Goal: Information Seeking & Learning: Understand process/instructions

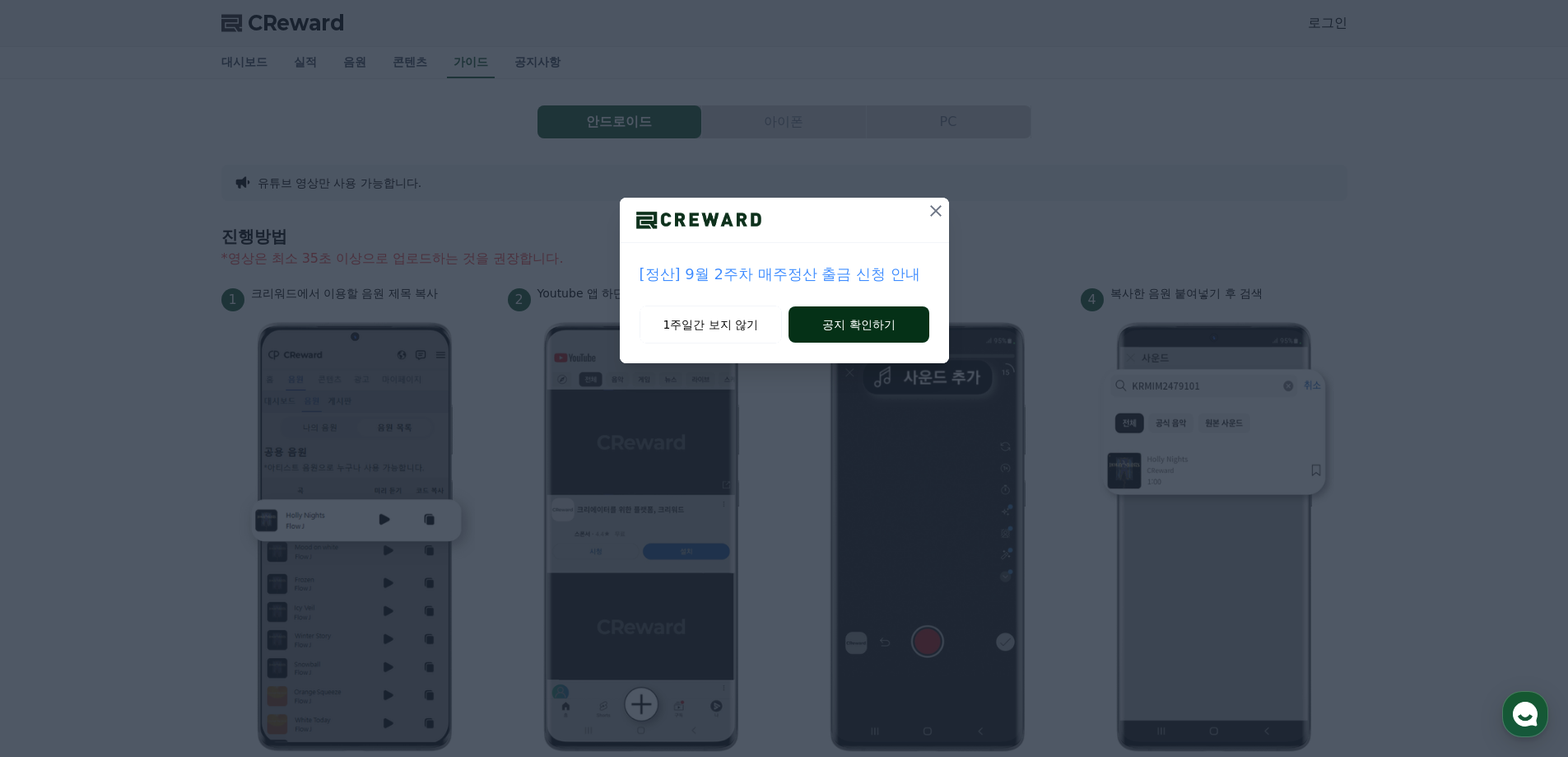
click at [841, 328] on button "공지 확인하기" at bounding box center [859, 324] width 140 height 37
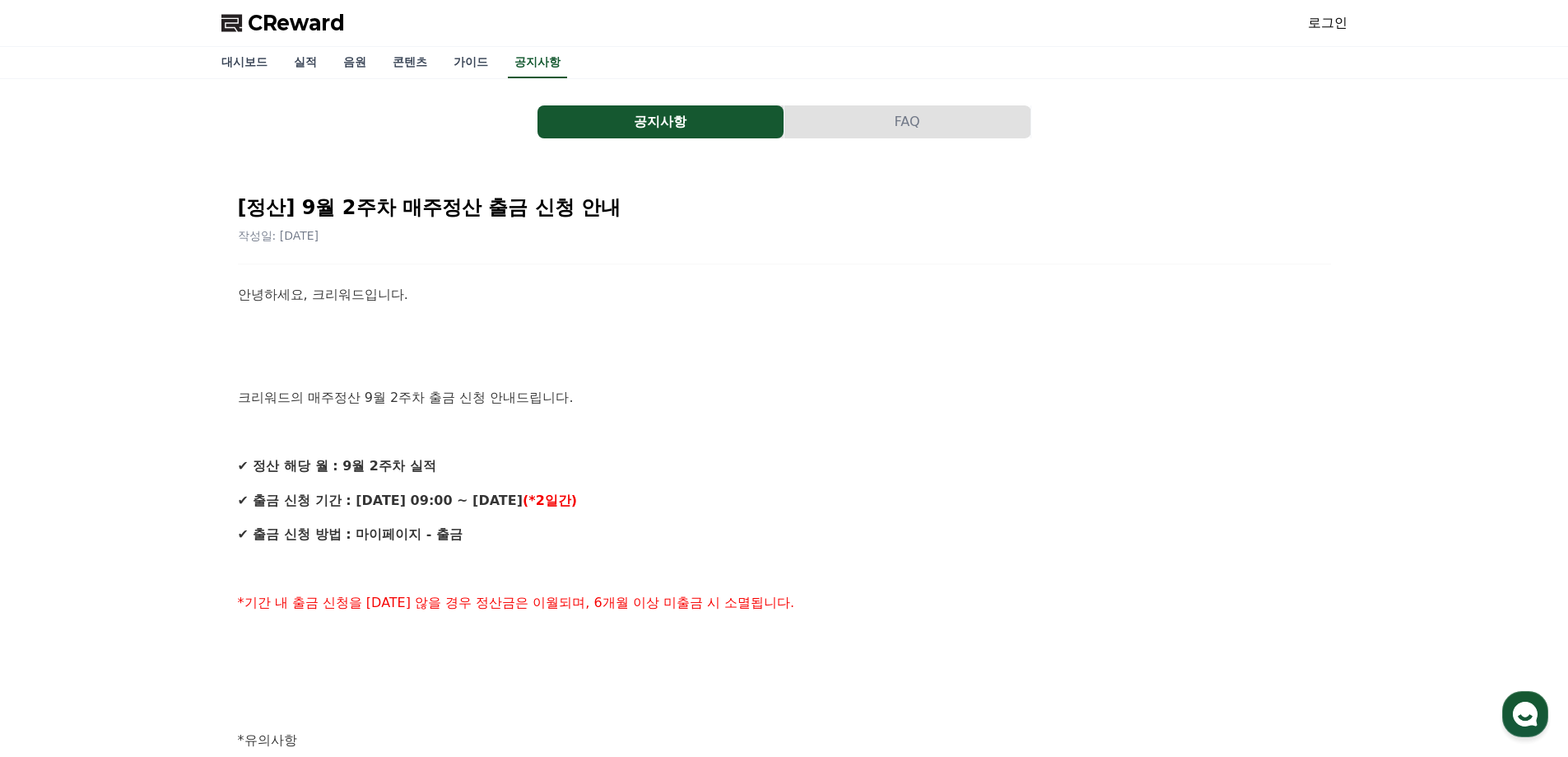
click at [284, 23] on span "CReward" at bounding box center [296, 23] width 97 height 27
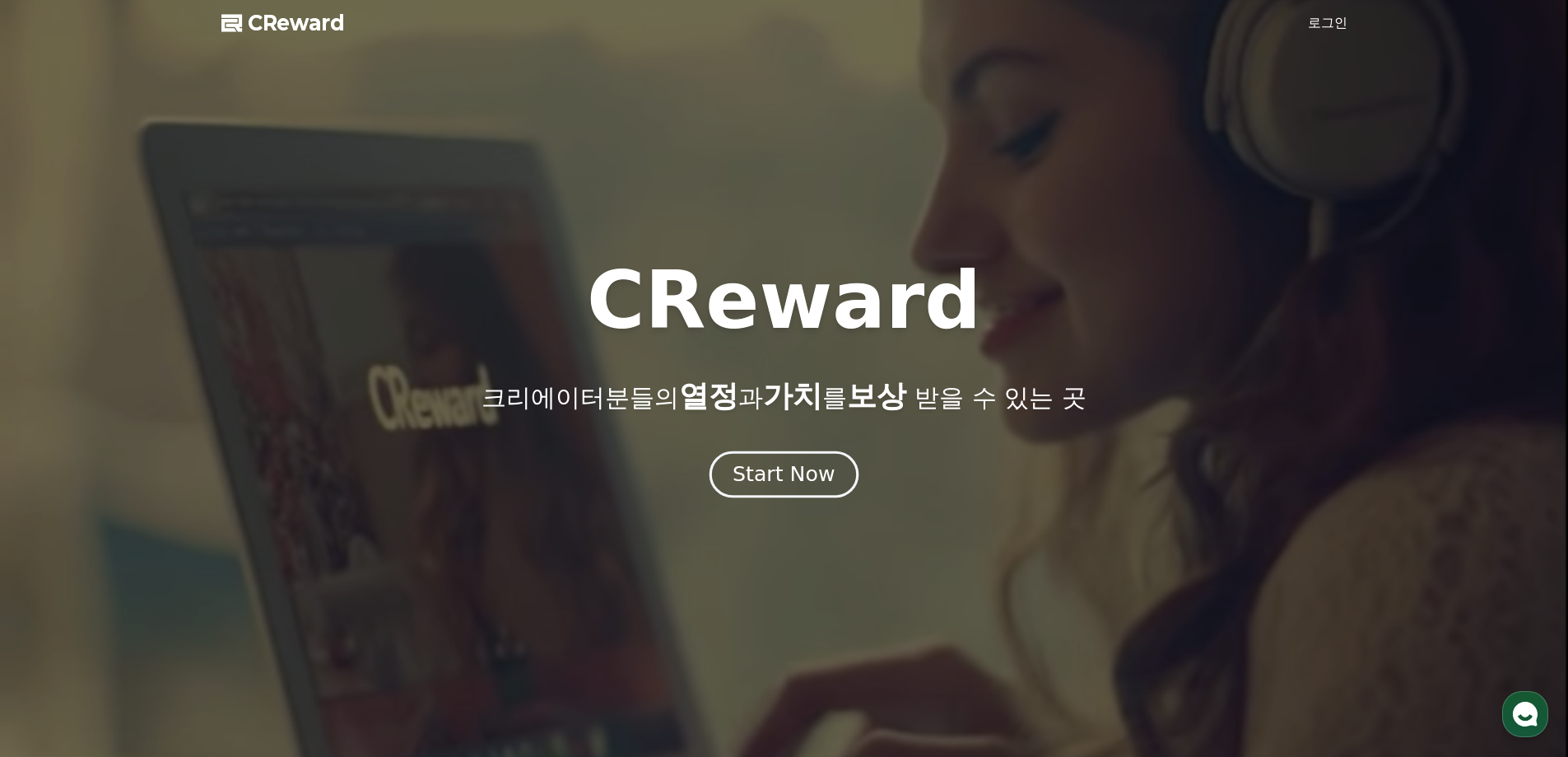
click at [793, 481] on div "Start Now" at bounding box center [783, 474] width 102 height 28
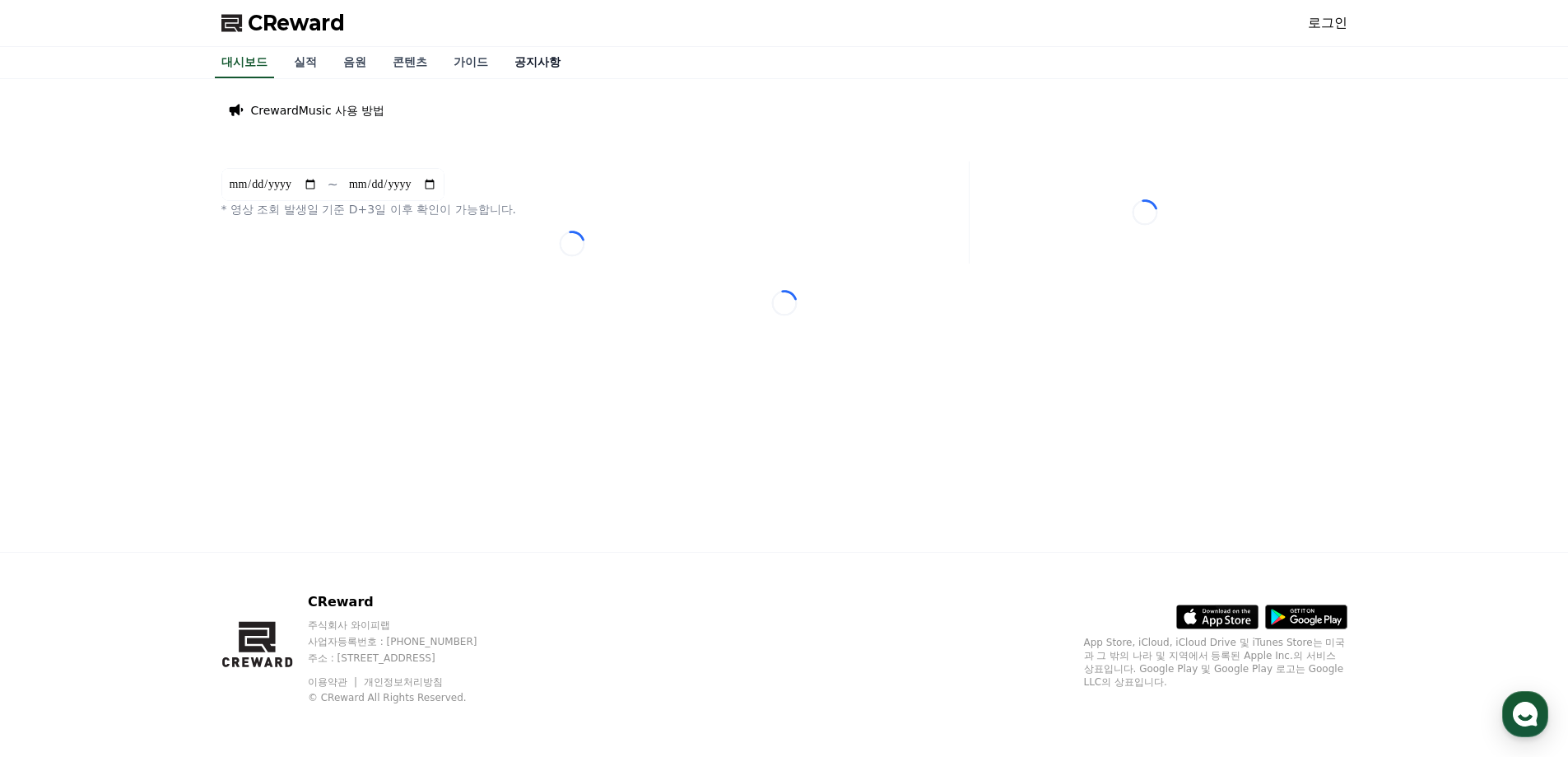
click at [536, 62] on link "공지사항" at bounding box center [537, 62] width 72 height 32
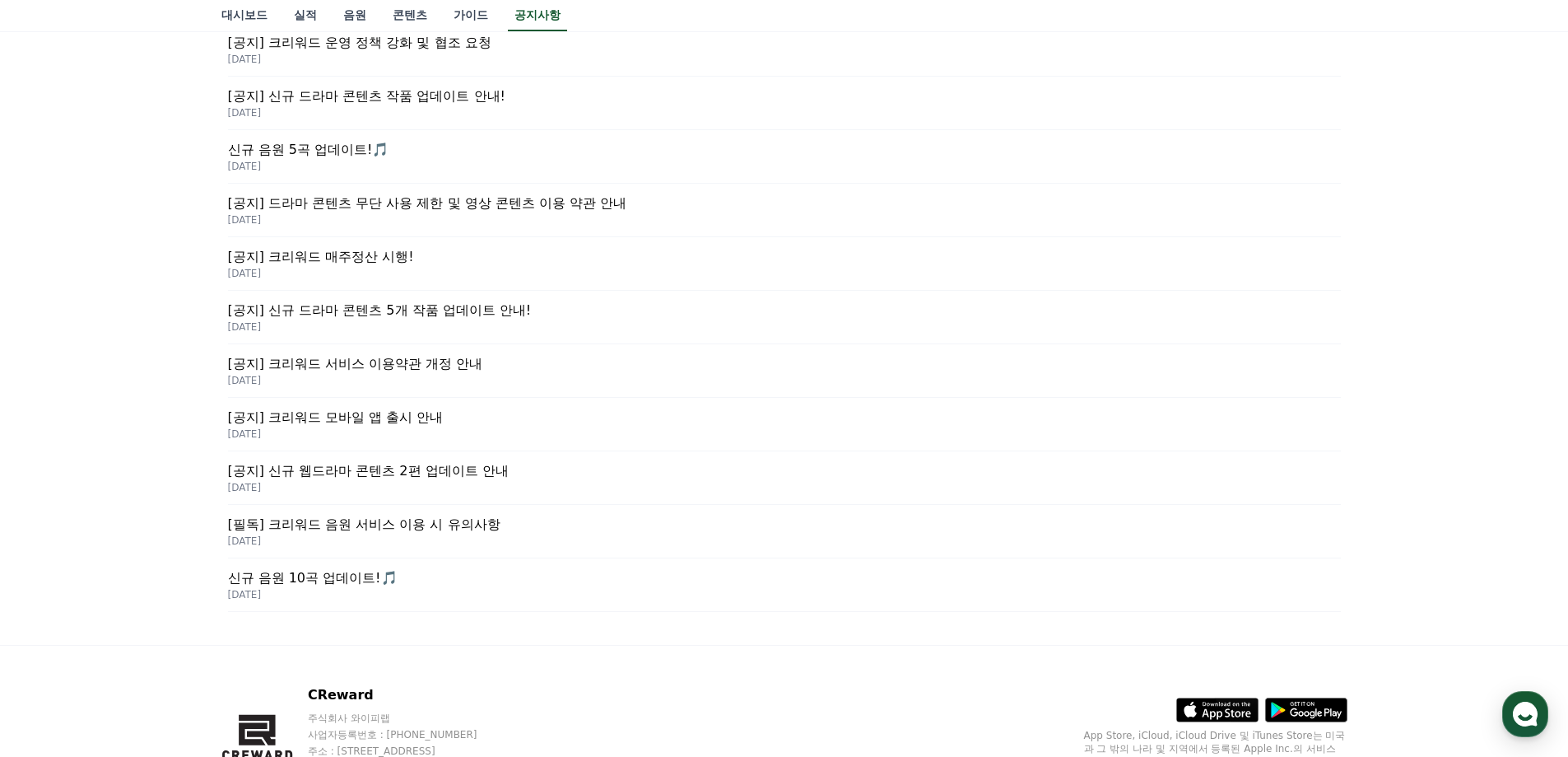
scroll to position [402, 0]
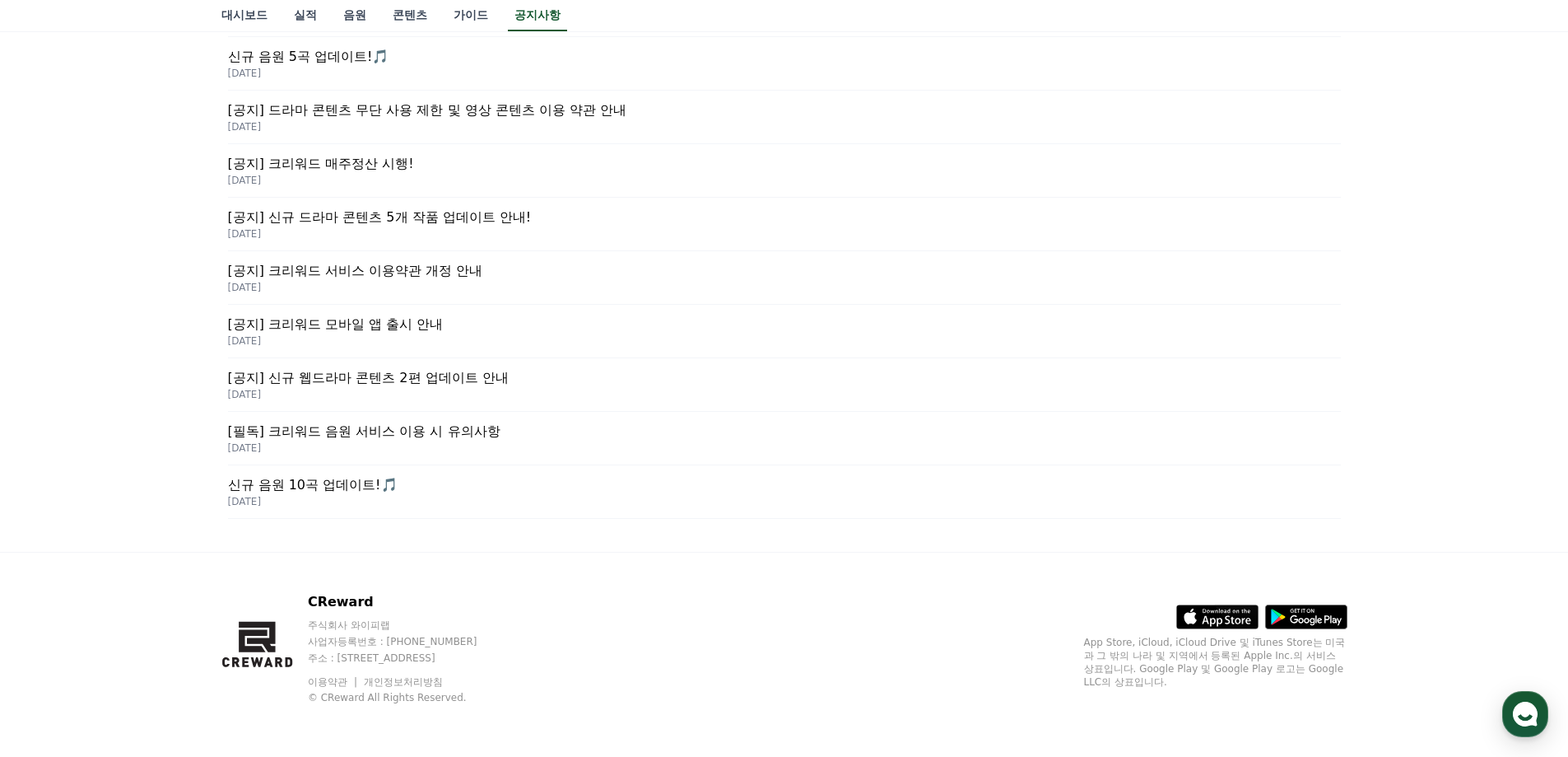
click at [467, 435] on p "[필독] 크리워드 음원 서비스 이용 시 유의사항" at bounding box center [784, 432] width 1113 height 20
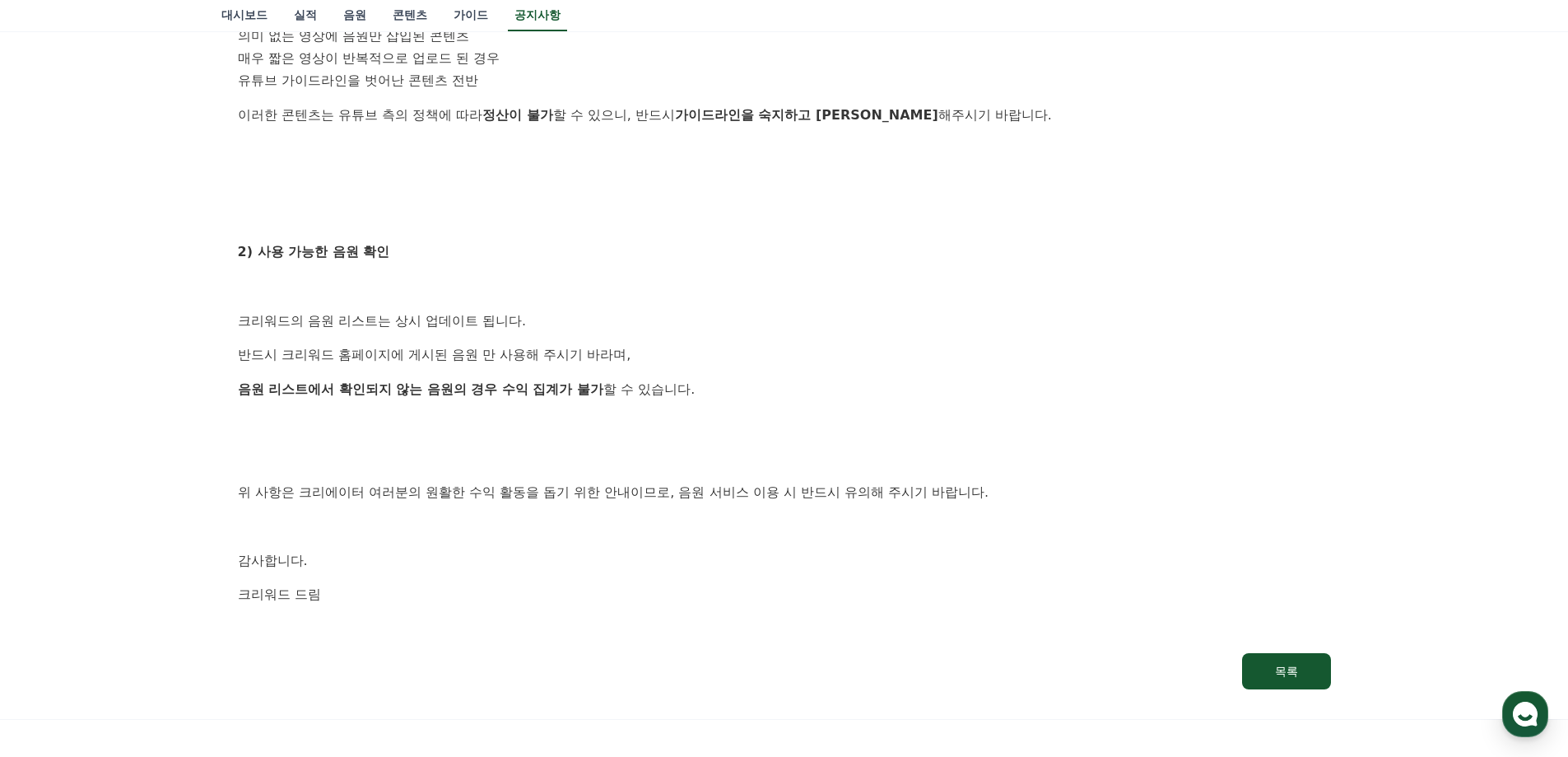
scroll to position [741, 0]
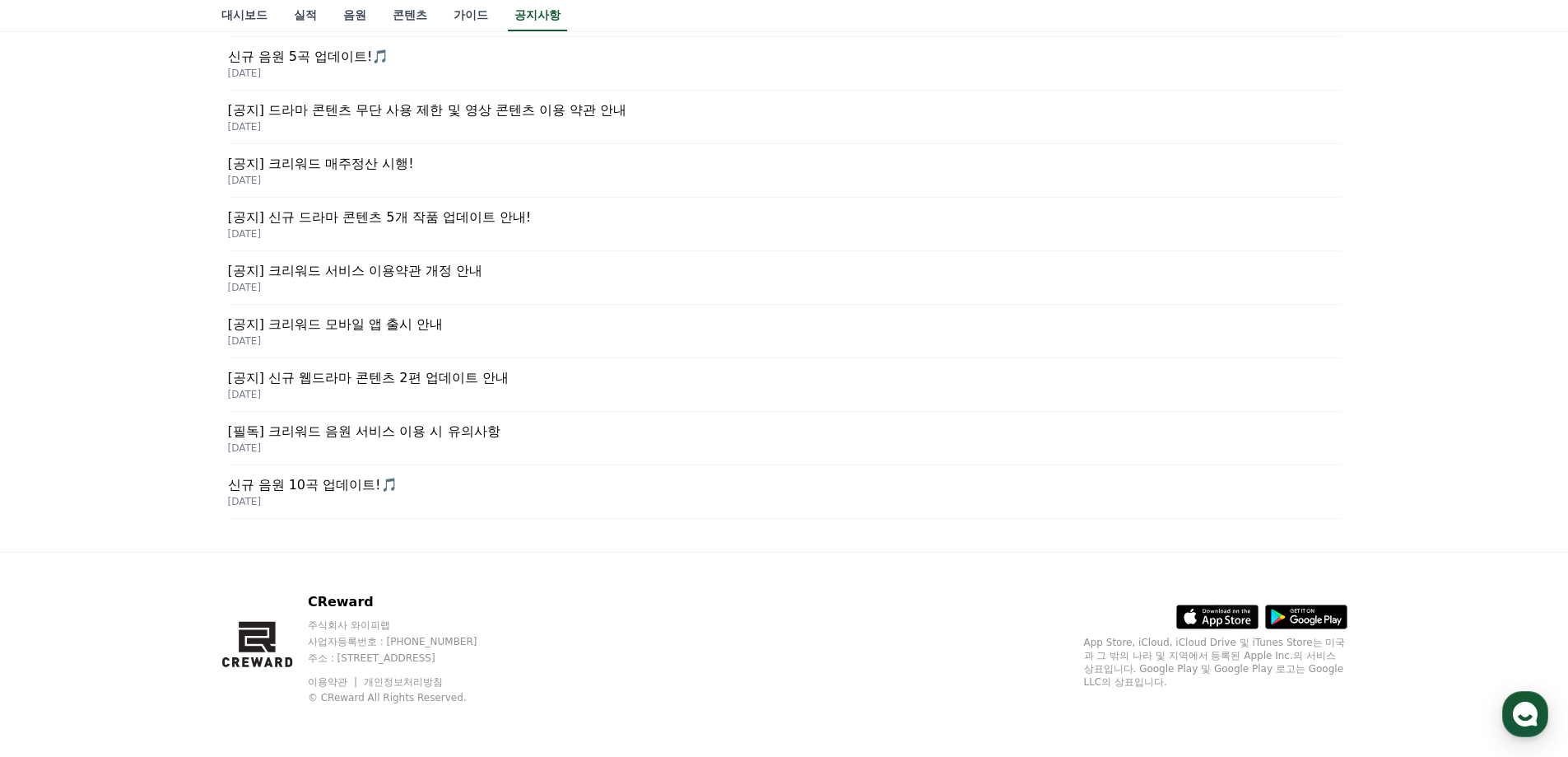
click at [489, 383] on p "[공지] 신규 웹드라마 콘텐츠 2편 업데이트 안내" at bounding box center [784, 378] width 1113 height 20
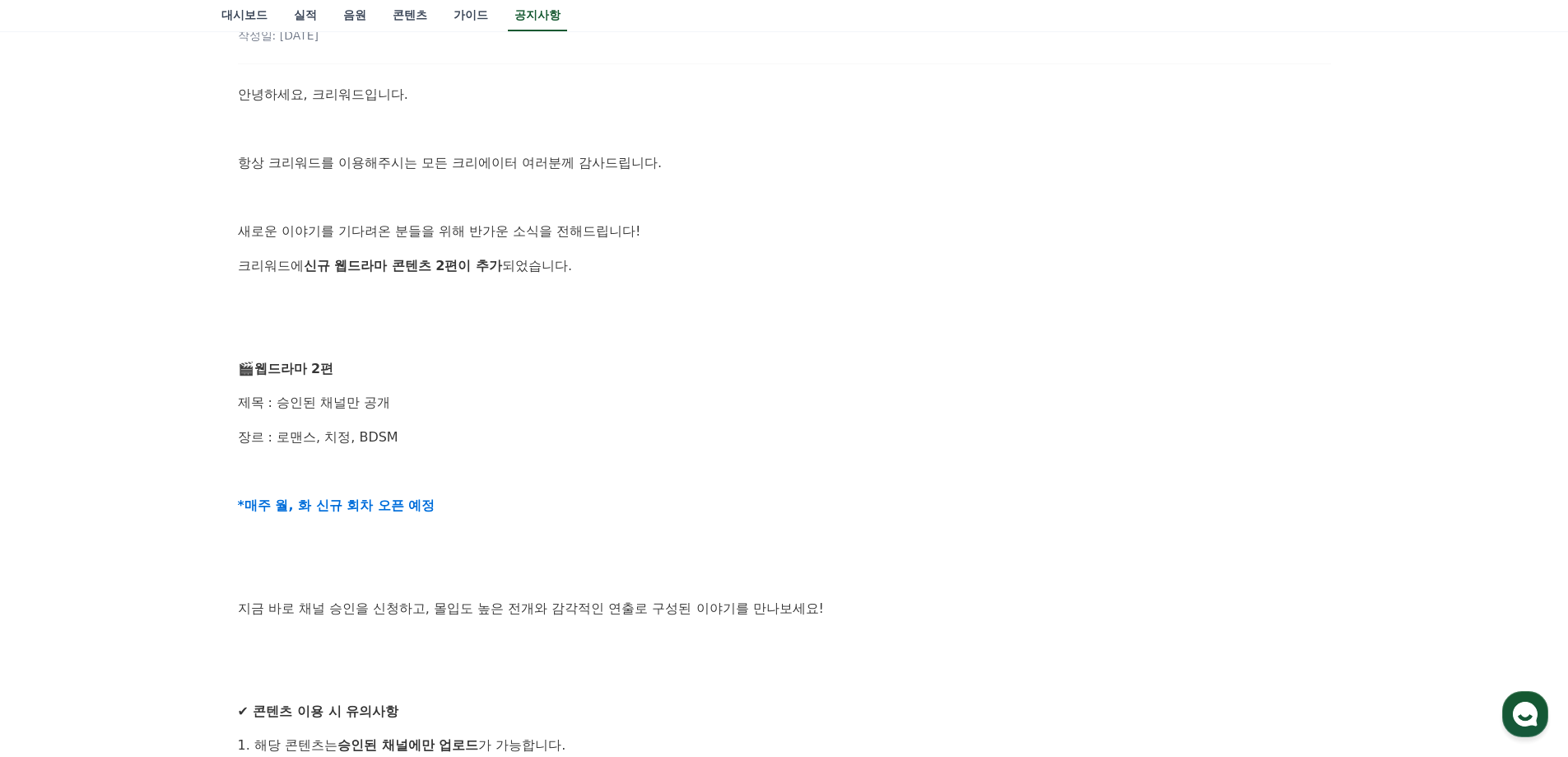
scroll to position [167, 0]
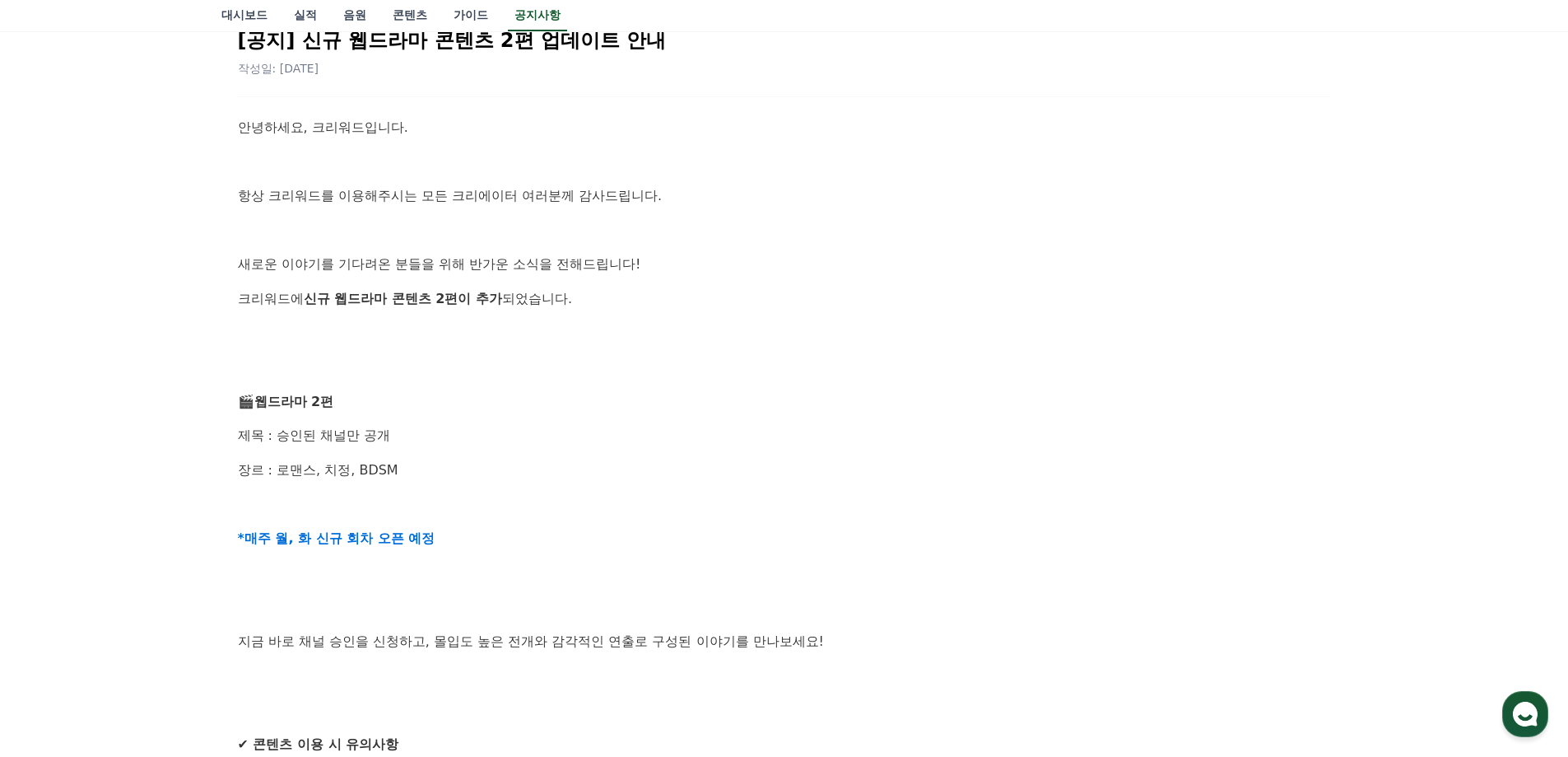
drag, startPoint x: 689, startPoint y: 322, endPoint x: 702, endPoint y: 334, distance: 17.7
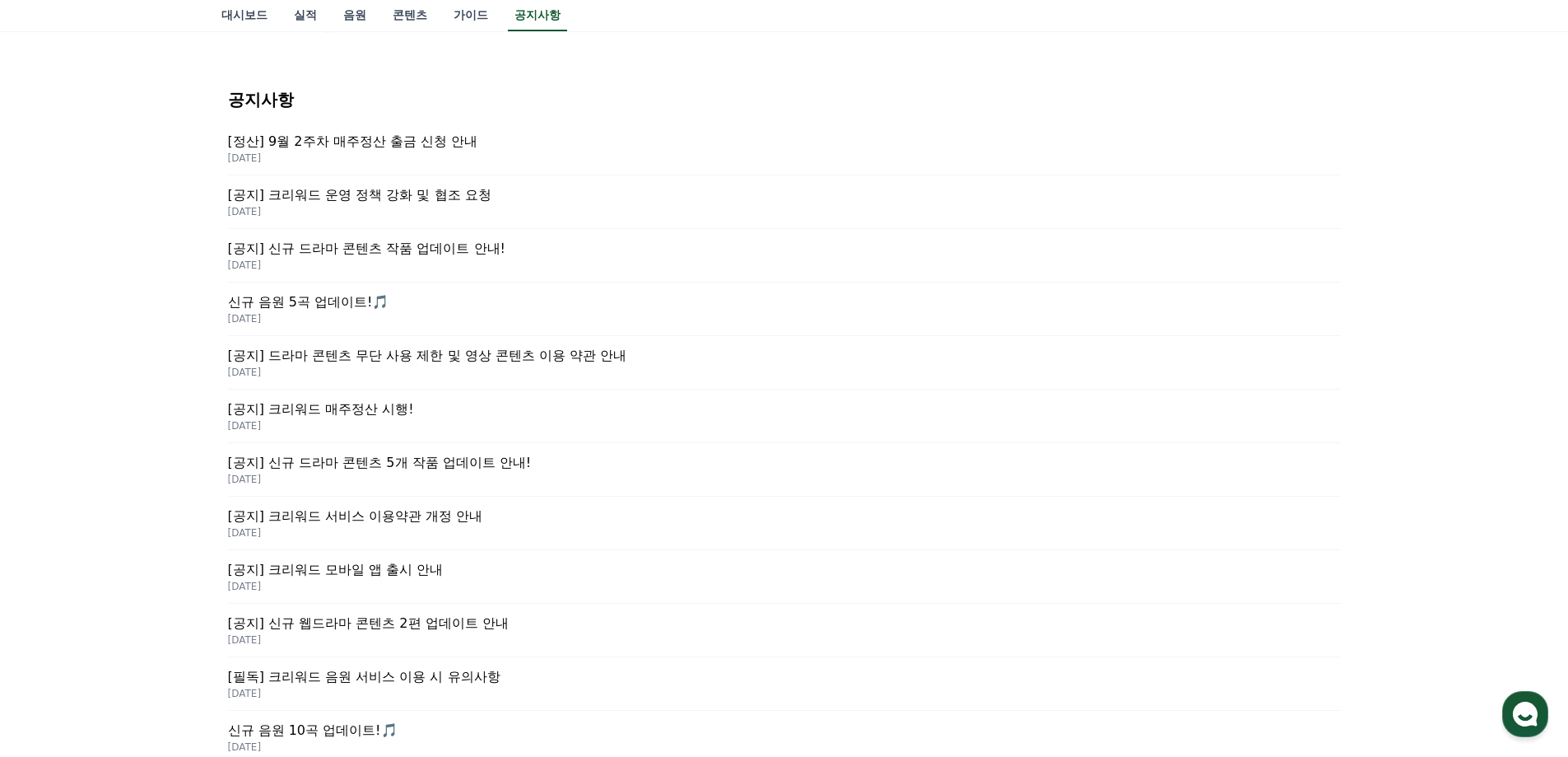
scroll to position [155, 0]
click at [357, 14] on link "음원" at bounding box center [354, 16] width 49 height 32
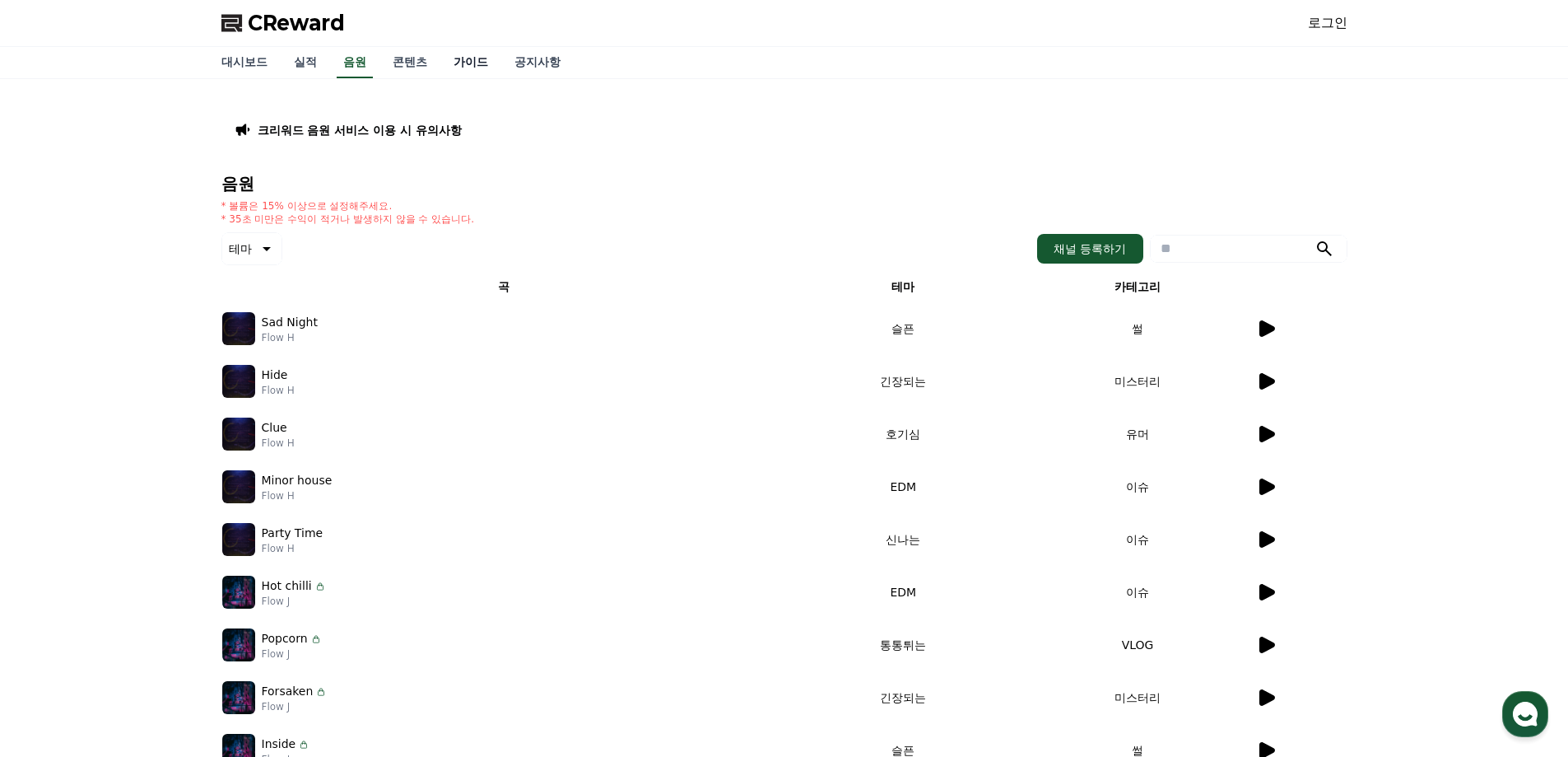
click at [483, 63] on link "가이드" at bounding box center [471, 62] width 61 height 32
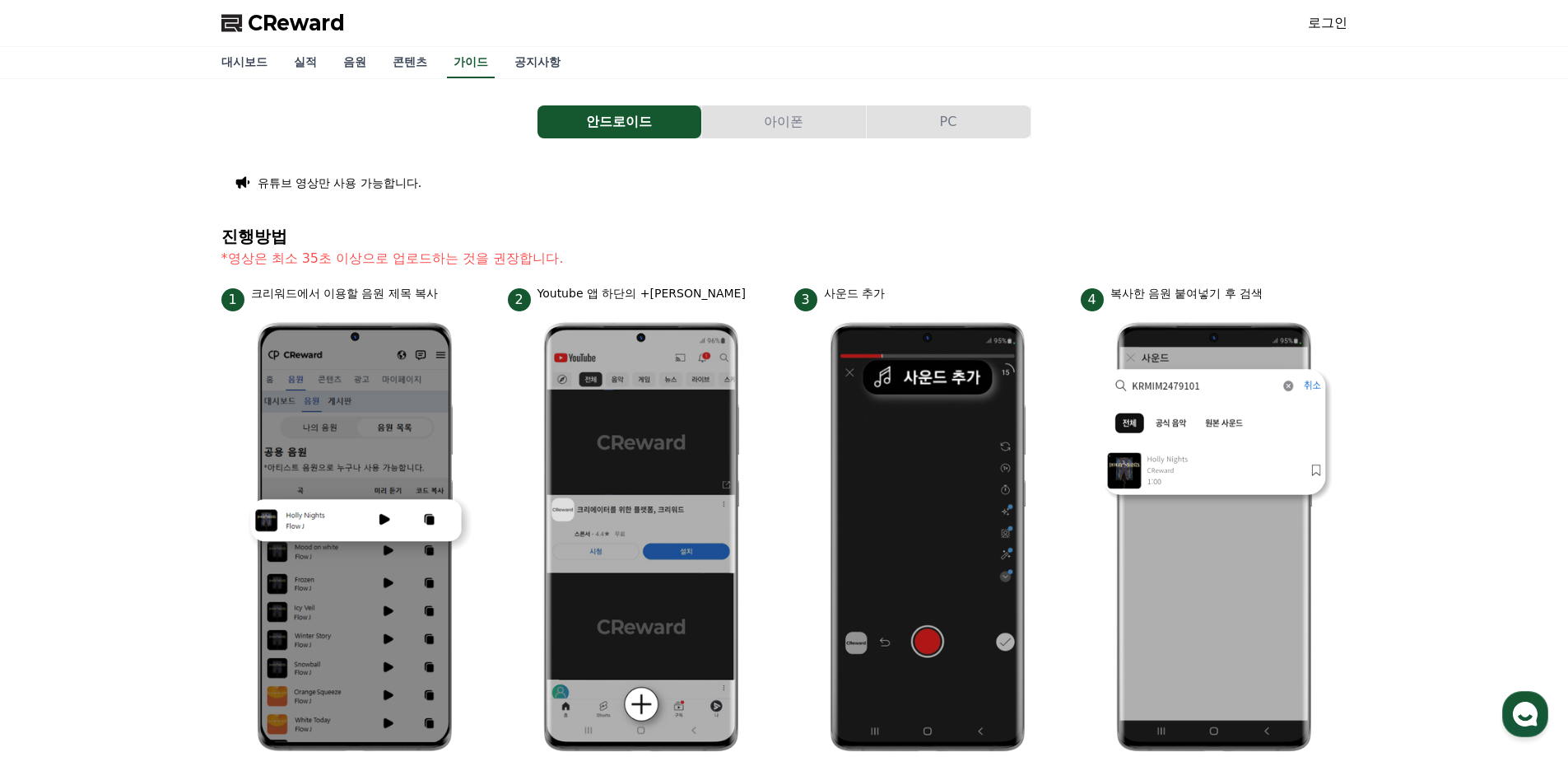
click at [773, 118] on button "아이폰" at bounding box center [784, 122] width 164 height 33
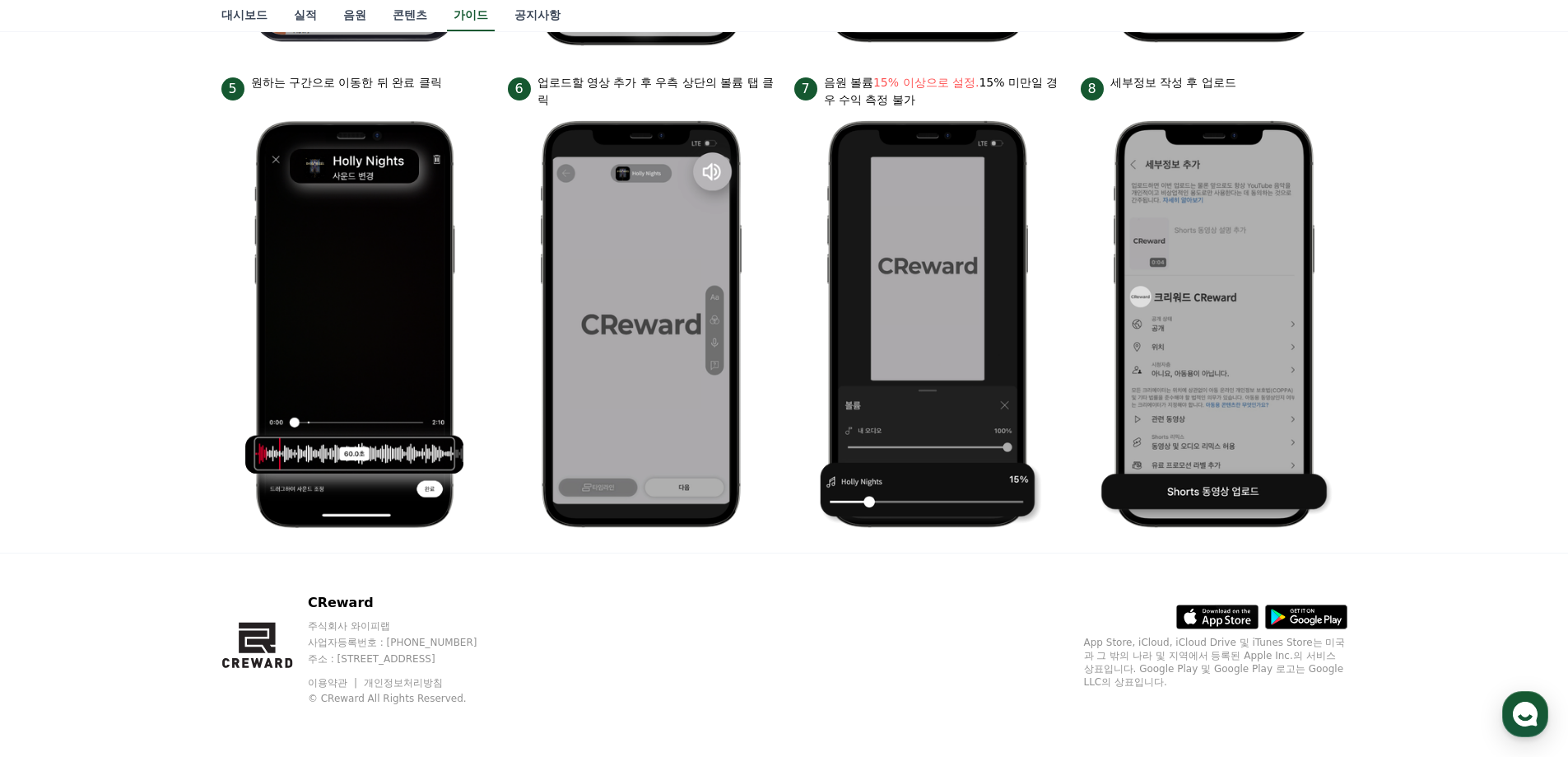
scroll to position [689, 0]
